Goal: Transaction & Acquisition: Purchase product/service

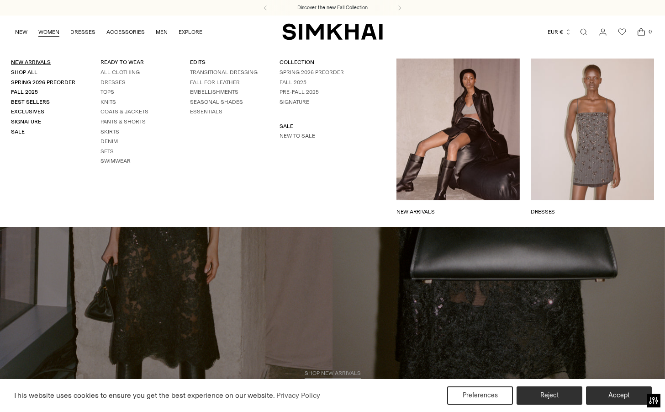
click at [26, 64] on link "New Arrivals" at bounding box center [31, 62] width 40 height 6
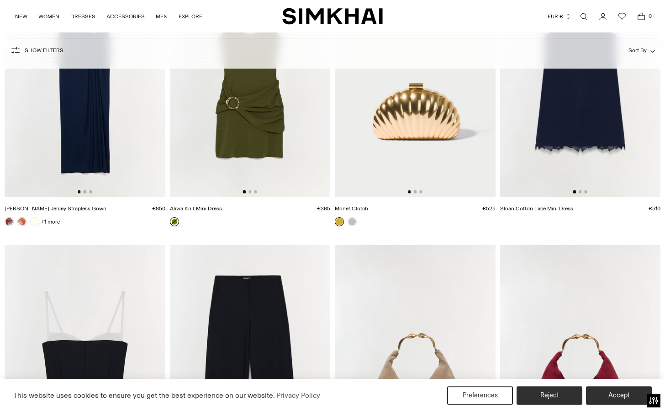
scroll to position [14529, 0]
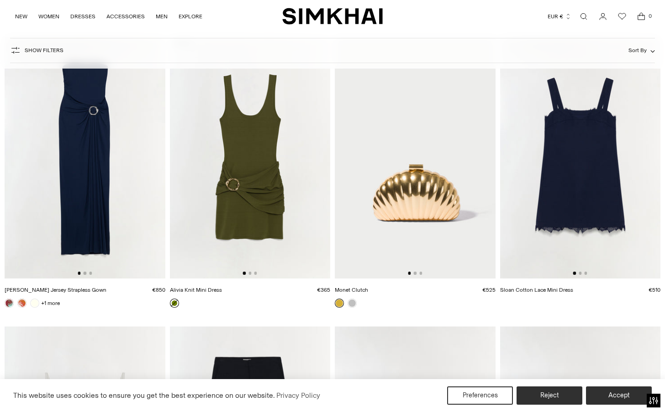
click at [259, 157] on img at bounding box center [250, 157] width 161 height 241
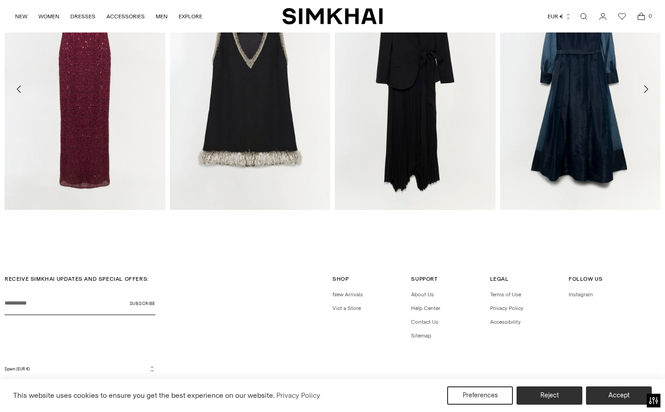
scroll to position [828, 0]
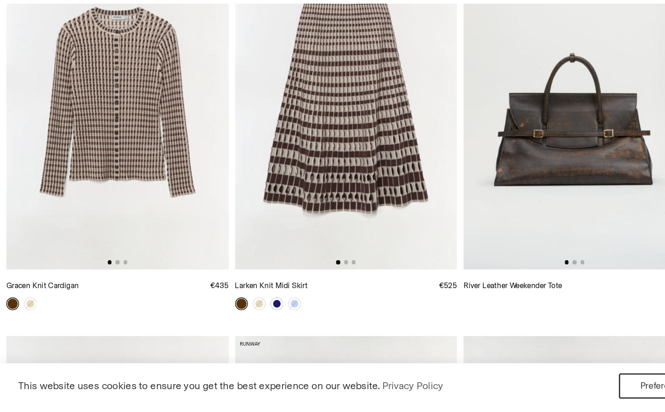
scroll to position [12235, 0]
